Goal: Task Accomplishment & Management: Manage account settings

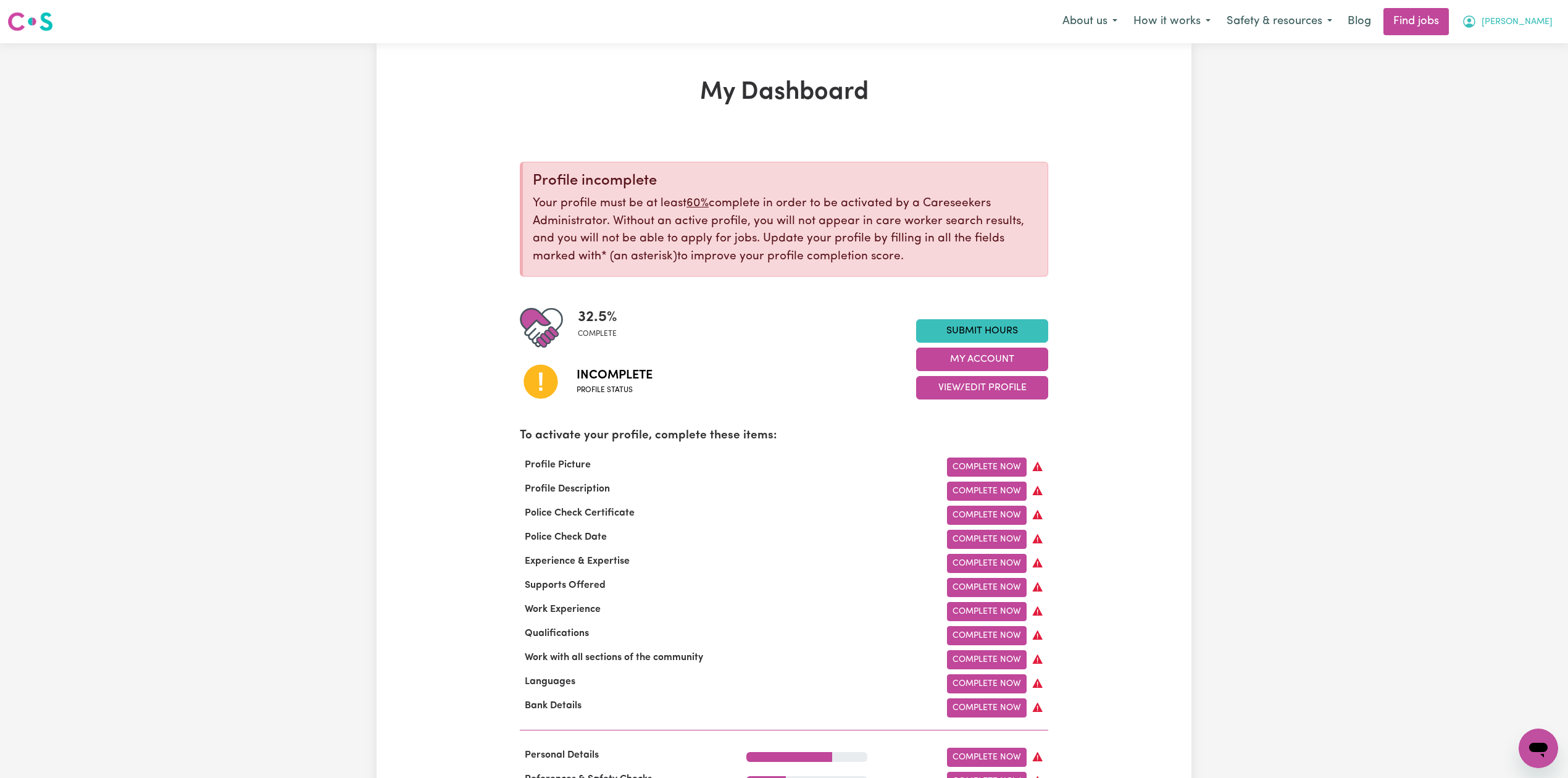
click at [1509, 26] on span "[PERSON_NAME]" at bounding box center [1517, 22] width 71 height 14
click at [1480, 100] on link "Logout" at bounding box center [1512, 94] width 98 height 23
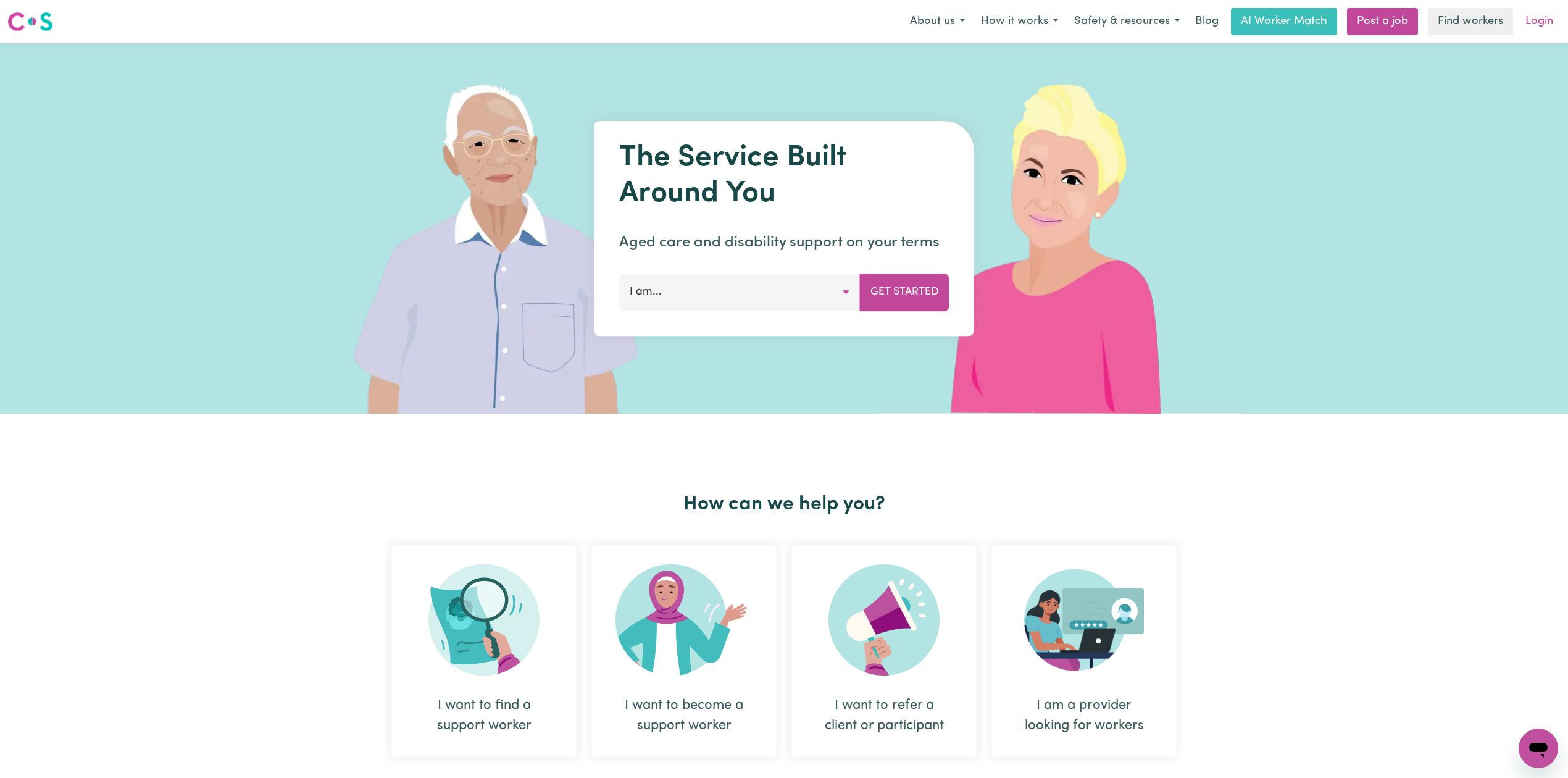
click at [1526, 16] on link "Login" at bounding box center [1539, 22] width 43 height 28
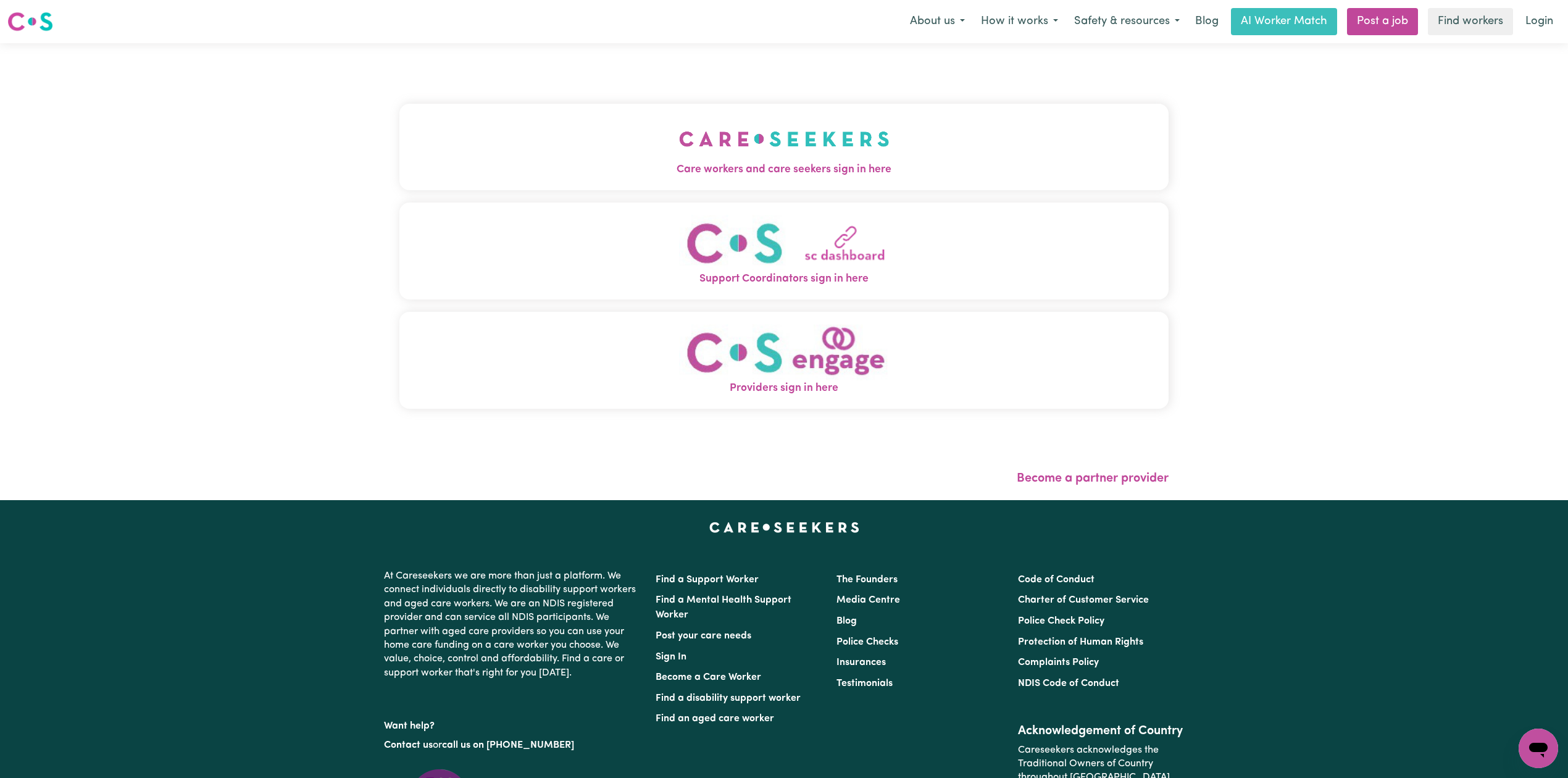
click at [615, 56] on div "Care workers and care seekers sign in here Support Coordinators sign in here Pr…" at bounding box center [784, 272] width 784 height 457
drag, startPoint x: 543, startPoint y: 124, endPoint x: 536, endPoint y: 140, distance: 17.5
click at [543, 126] on button "Care workers and care seekers sign in here" at bounding box center [784, 146] width 769 height 86
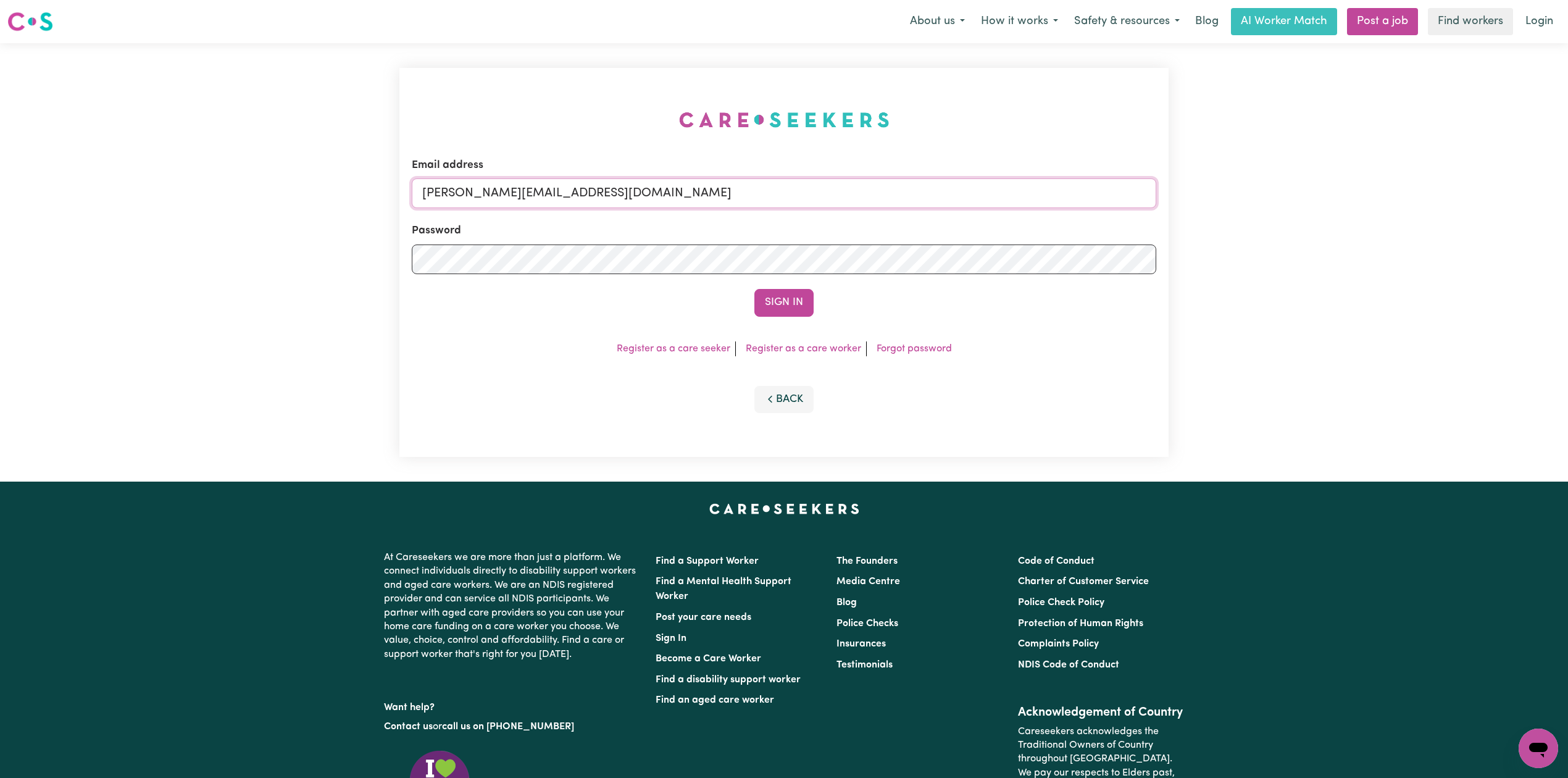
drag, startPoint x: 647, startPoint y: 193, endPoint x: 638, endPoint y: 193, distance: 9.0
click at [647, 193] on input "[PERSON_NAME][EMAIL_ADDRESS][DOMAIN_NAME]" at bounding box center [784, 193] width 745 height 30
drag, startPoint x: 485, startPoint y: 188, endPoint x: 902, endPoint y: 242, distance: 420.5
click at [902, 240] on form "Email address Superuser~[EMAIL_ADDRESS][DOMAIN_NAME] Password Sign In" at bounding box center [784, 237] width 745 height 159
type input "Superuser~[EMAIL_ADDRESS][DOMAIN_NAME]"
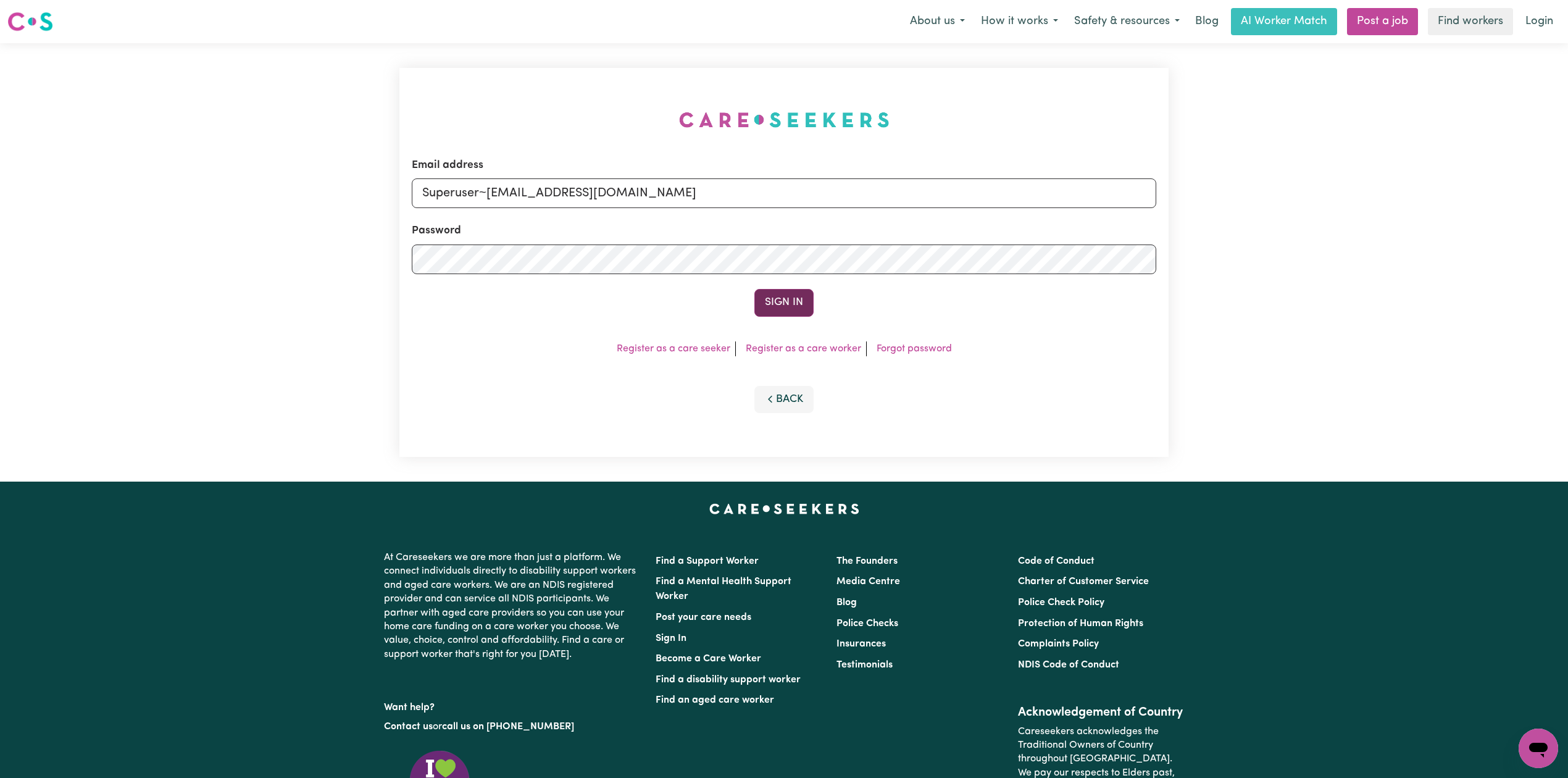
click at [768, 305] on button "Sign In" at bounding box center [784, 303] width 59 height 28
